Goal: Transaction & Acquisition: Subscribe to service/newsletter

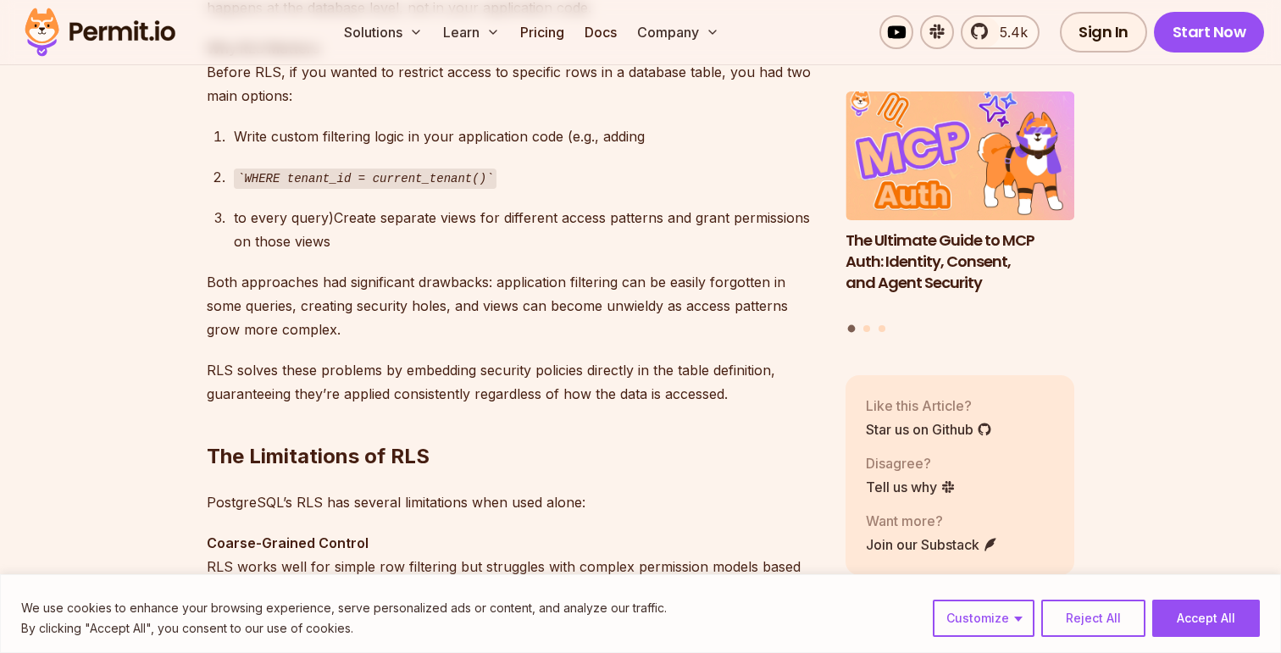
scroll to position [1570, 0]
click at [602, 237] on div "to every query)Create separate views for different access patterns and grant pe…" at bounding box center [526, 227] width 585 height 47
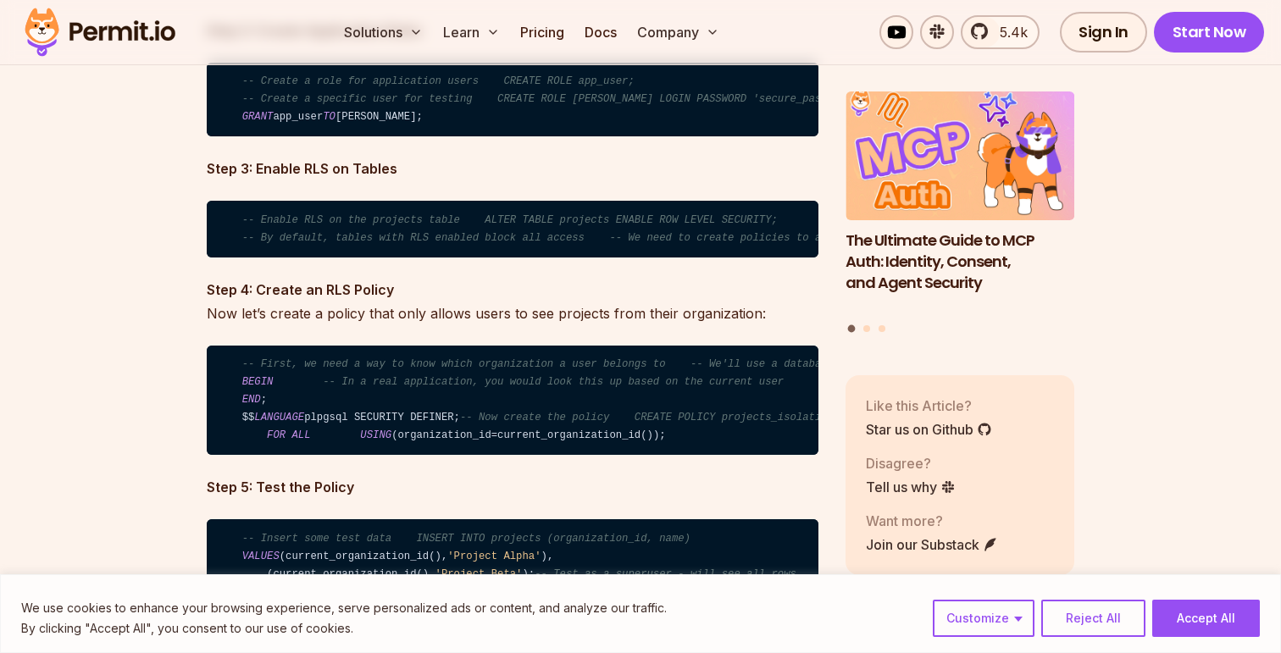
scroll to position [4311, 0]
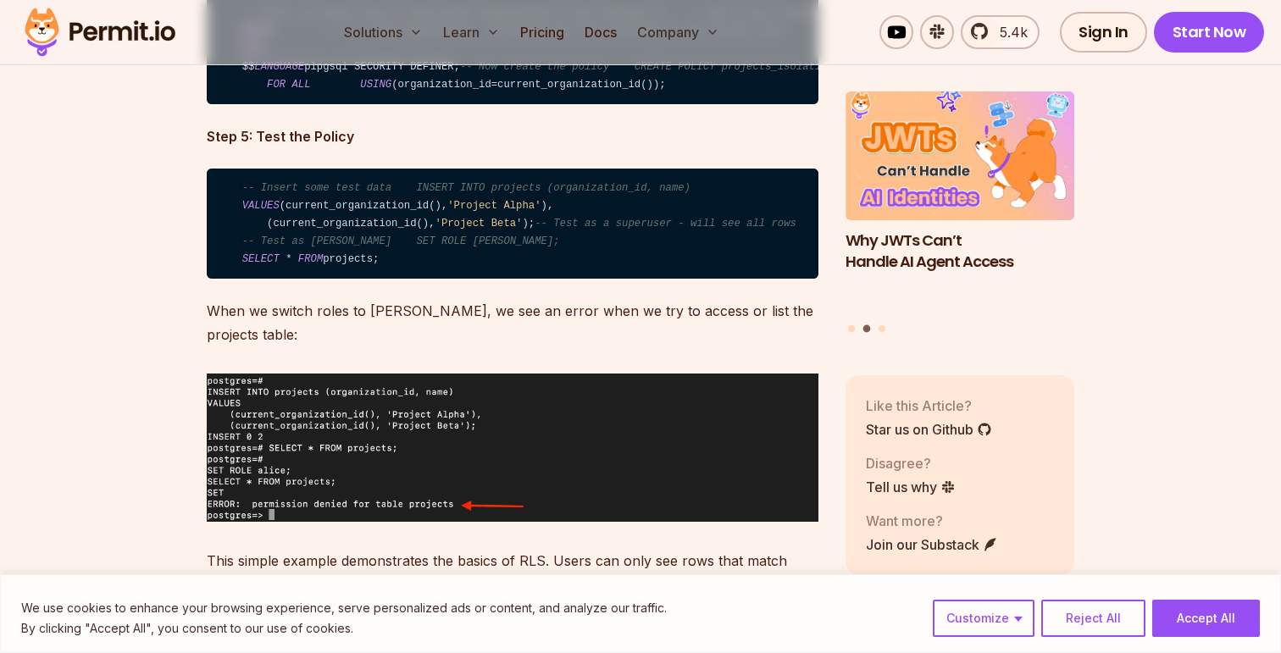
scroll to position [4655, 0]
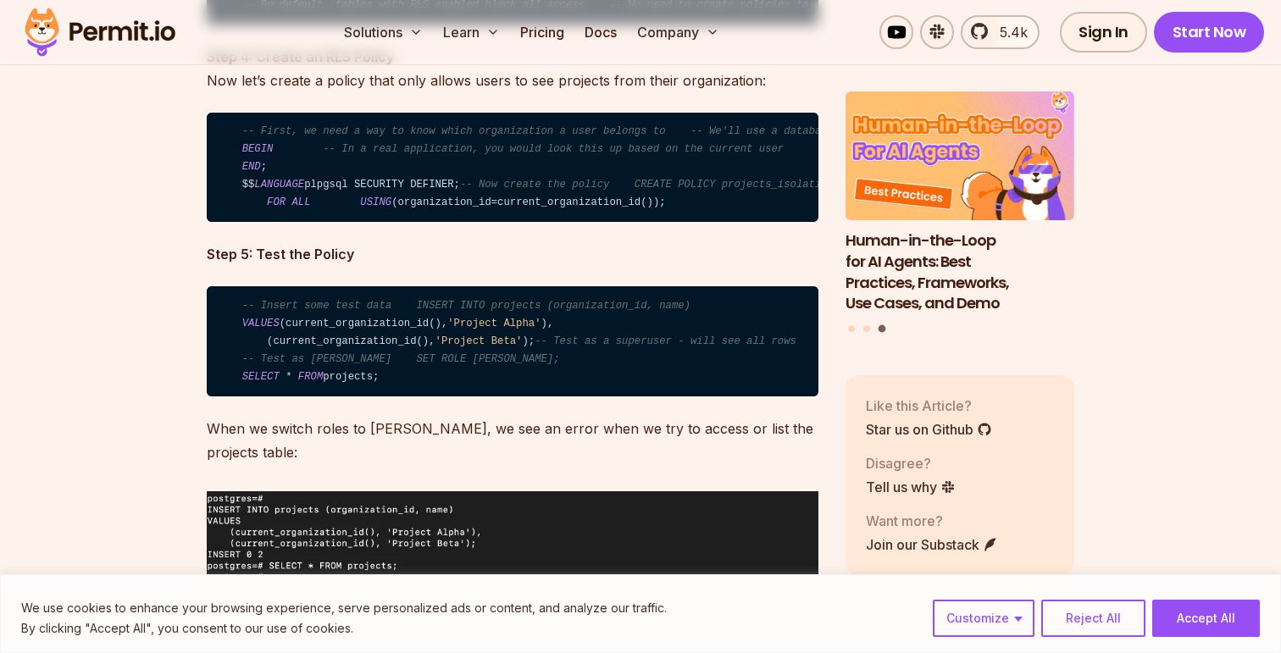
scroll to position [0, 0]
drag, startPoint x: 228, startPoint y: 234, endPoint x: 758, endPoint y: 330, distance: 539.0
click at [758, 223] on code "-- First, we need a way to know which organization a user belongs to -- We'll u…" at bounding box center [513, 168] width 612 height 110
copy code "-- First, we need a way to know which organization a user belongs to -- We'll u…"
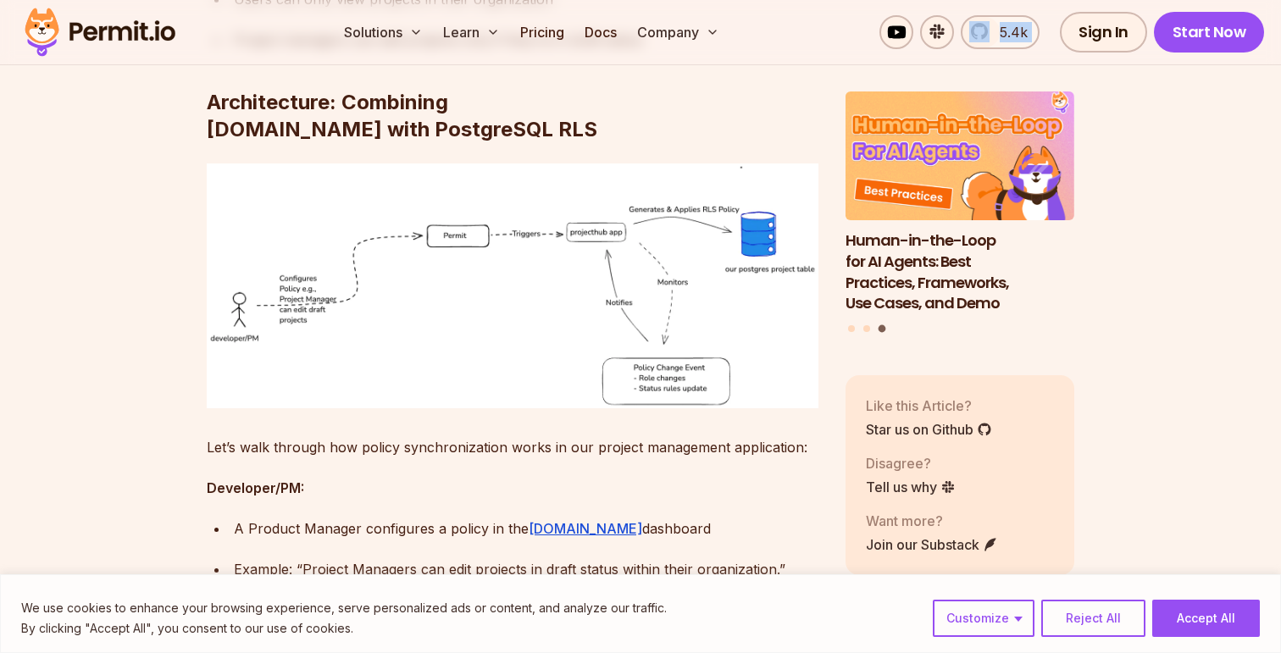
scroll to position [6370, 0]
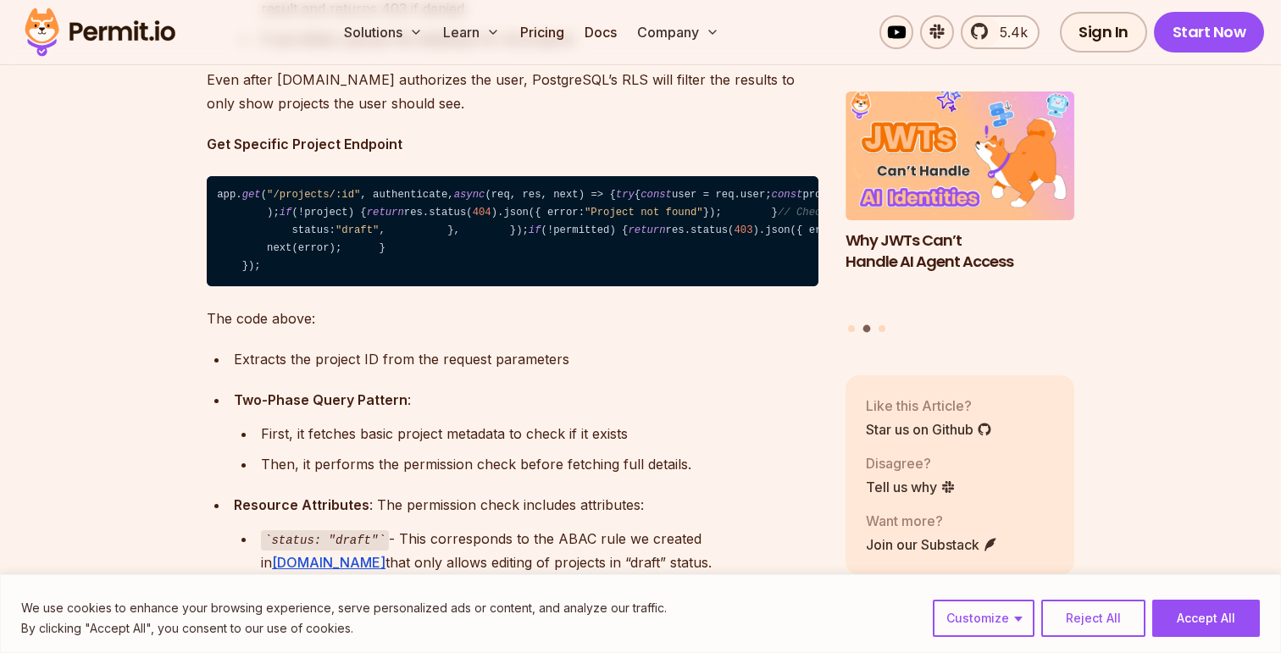
scroll to position [13551, 0]
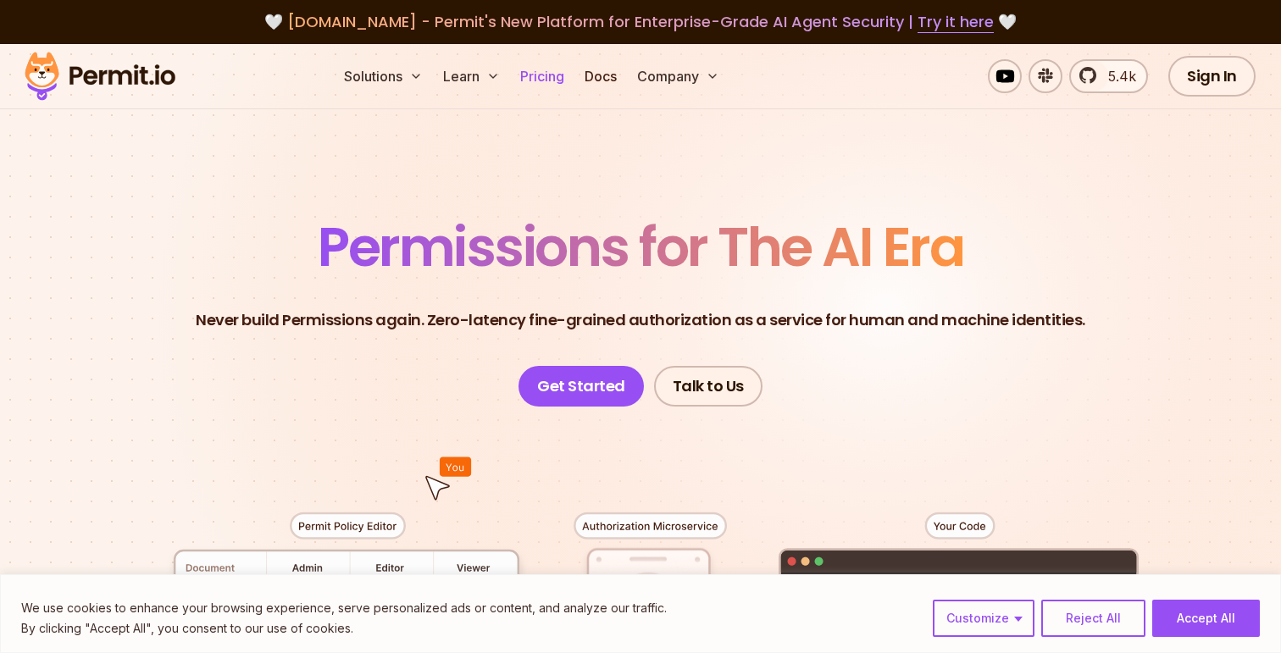
click at [531, 92] on link "Pricing" at bounding box center [542, 76] width 58 height 34
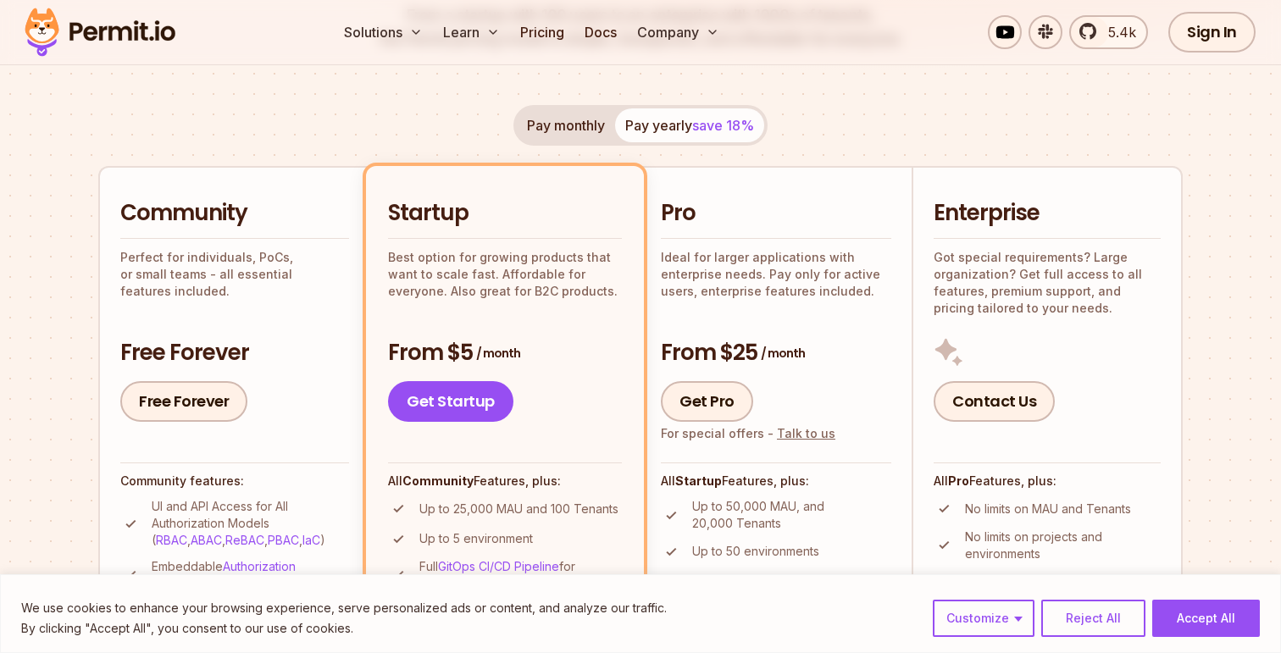
scroll to position [282, 0]
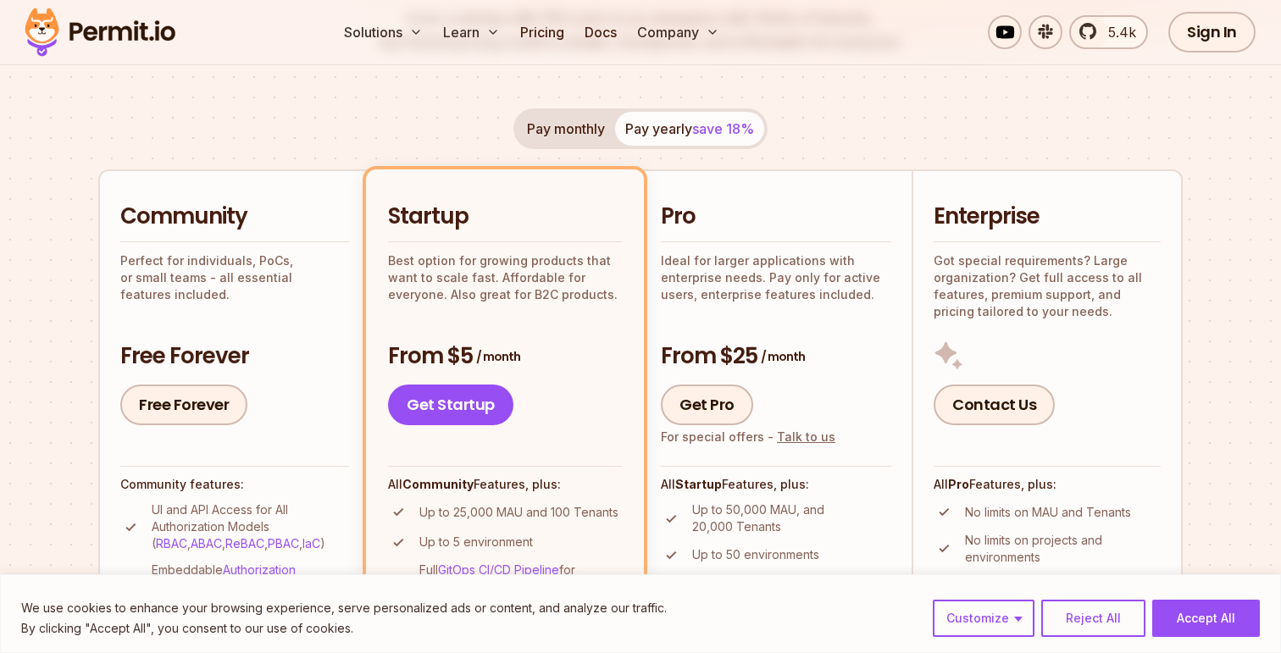
click at [313, 274] on p "Perfect for individuals, PoCs, or small teams - all essential features included." at bounding box center [234, 277] width 229 height 51
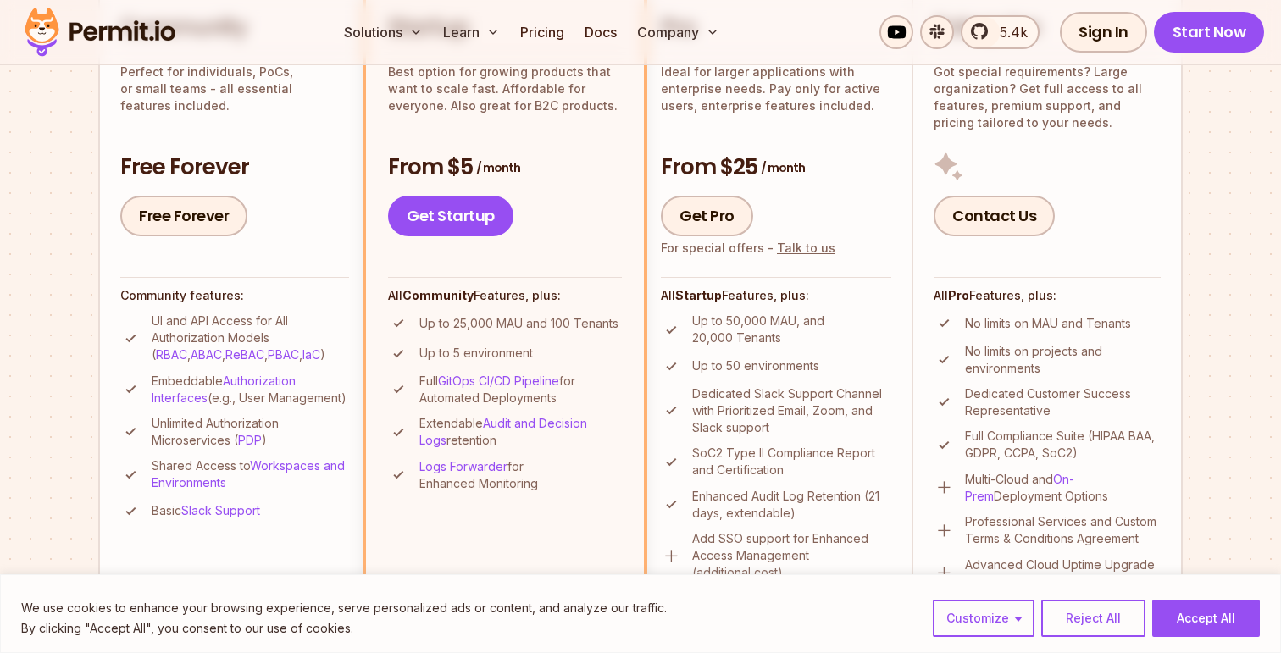
scroll to position [546, 0]
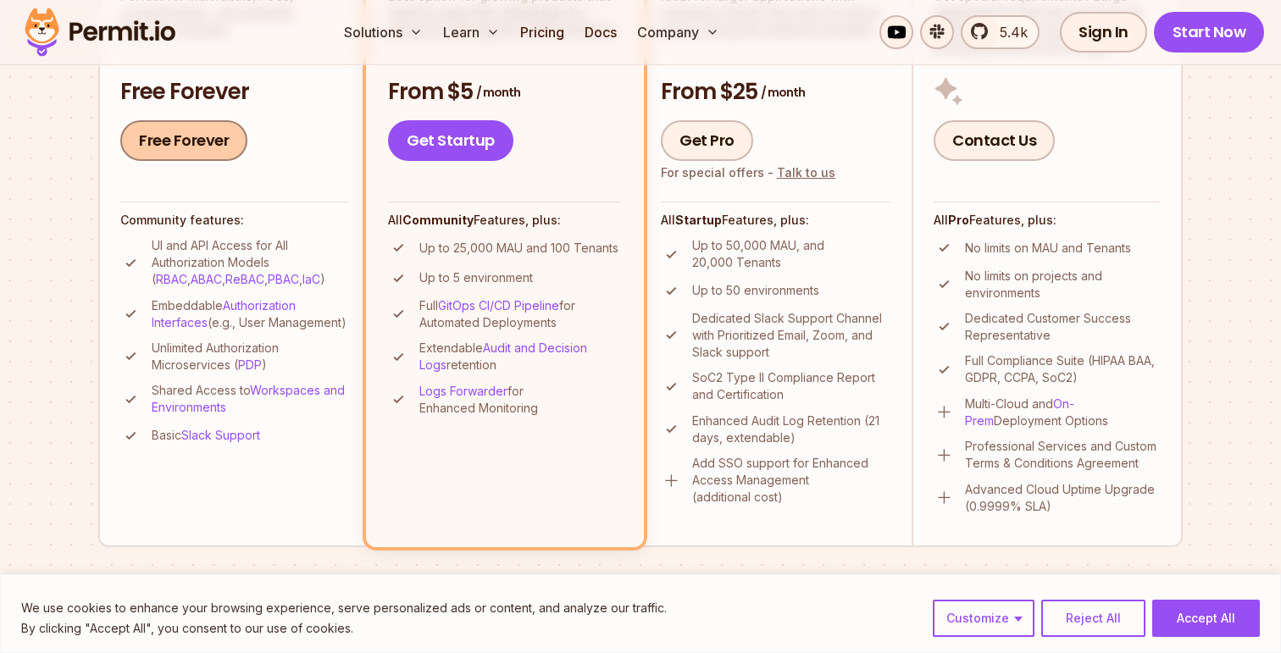
click at [197, 144] on link "Free Forever" at bounding box center [183, 140] width 127 height 41
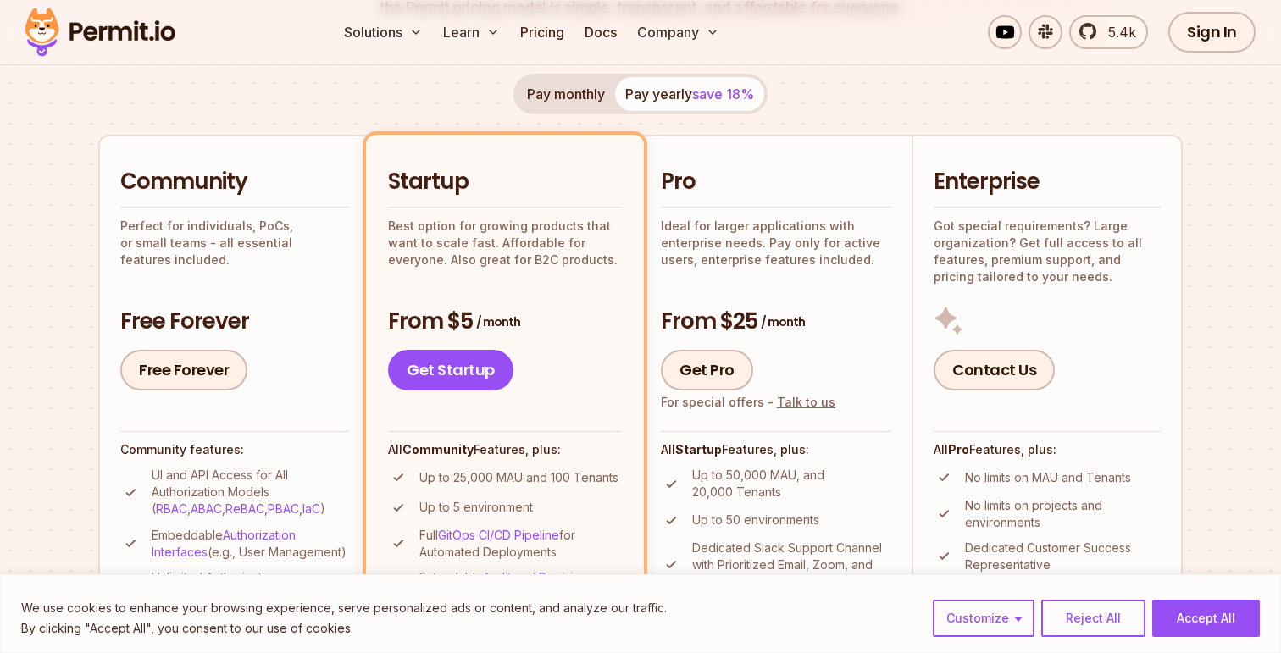
scroll to position [315, 0]
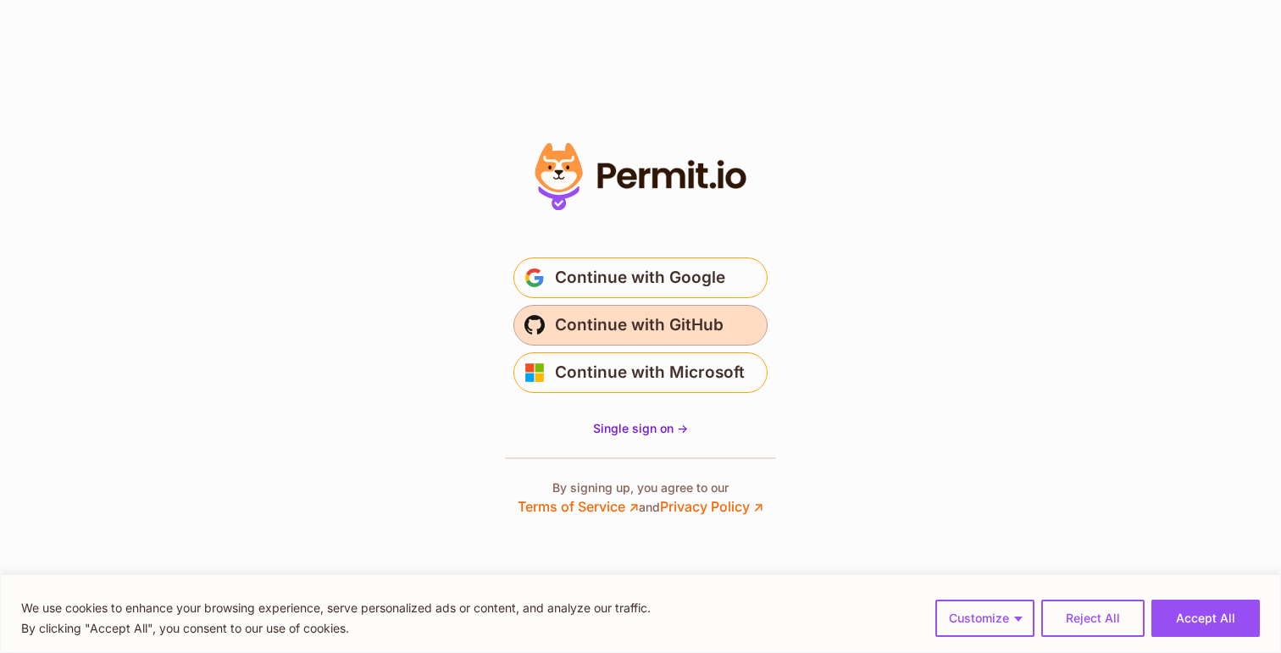
click at [690, 319] on span "Continue with GitHub" at bounding box center [639, 325] width 169 height 27
click at [1008, 180] on section "* Or" at bounding box center [640, 326] width 1281 height 653
click at [456, 83] on section "* Or" at bounding box center [640, 326] width 1281 height 653
